Goal: Navigation & Orientation: Find specific page/section

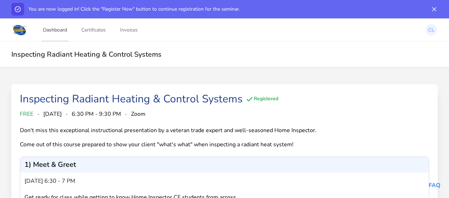
click at [61, 29] on link "Dashboard" at bounding box center [55, 29] width 27 height 23
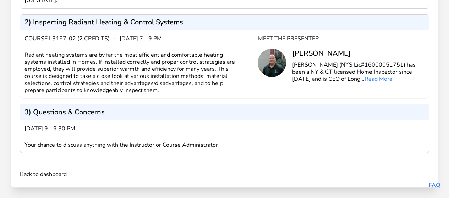
scroll to position [192, 0]
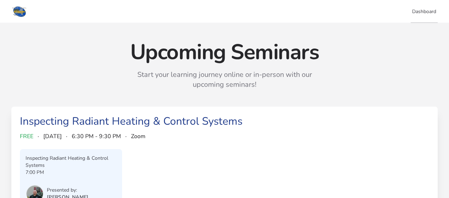
click at [417, 12] on link "Dashboard" at bounding box center [424, 11] width 27 height 23
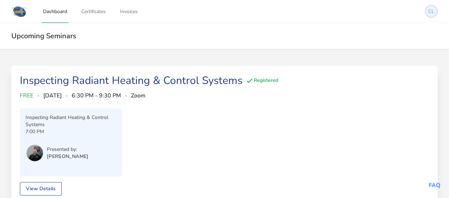
click at [430, 11] on img at bounding box center [431, 11] width 11 height 11
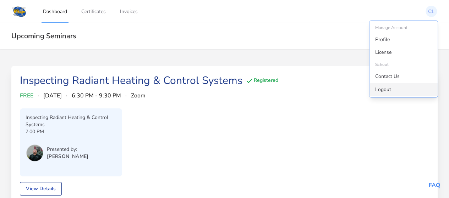
click at [388, 89] on link "Logout" at bounding box center [404, 89] width 68 height 13
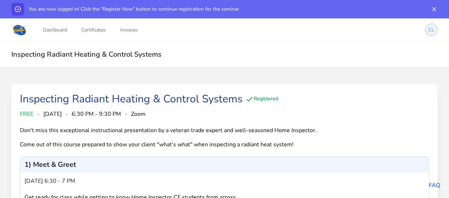
click at [431, 29] on img at bounding box center [431, 29] width 11 height 11
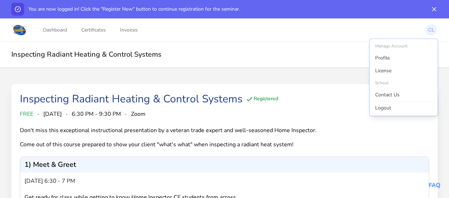
click at [382, 83] on div "School" at bounding box center [404, 82] width 68 height 11
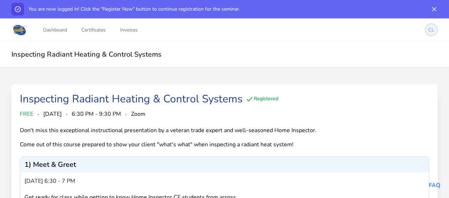
click at [432, 30] on img at bounding box center [431, 29] width 11 height 11
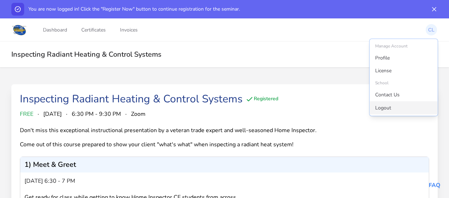
click at [388, 106] on link "Logout" at bounding box center [404, 108] width 68 height 13
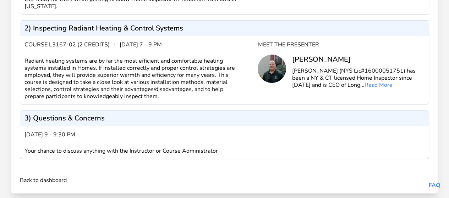
scroll to position [210, 0]
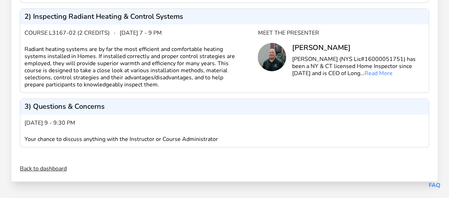
click at [60, 168] on link "Back to dashboard" at bounding box center [43, 169] width 47 height 9
